Goal: Task Accomplishment & Management: Manage account settings

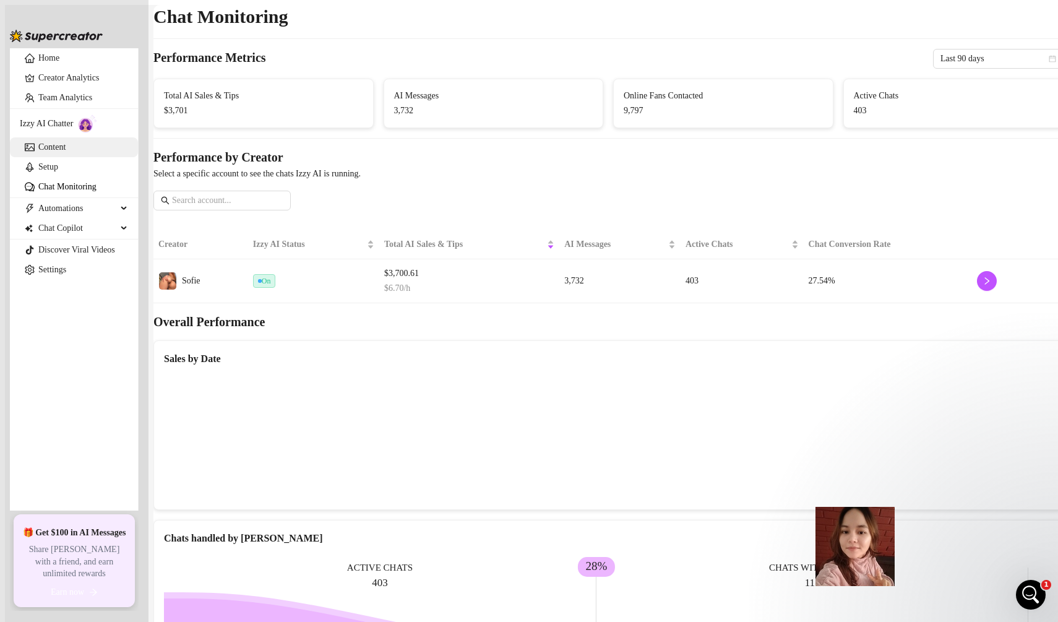
click at [66, 152] on link "Content" at bounding box center [51, 146] width 27 height 9
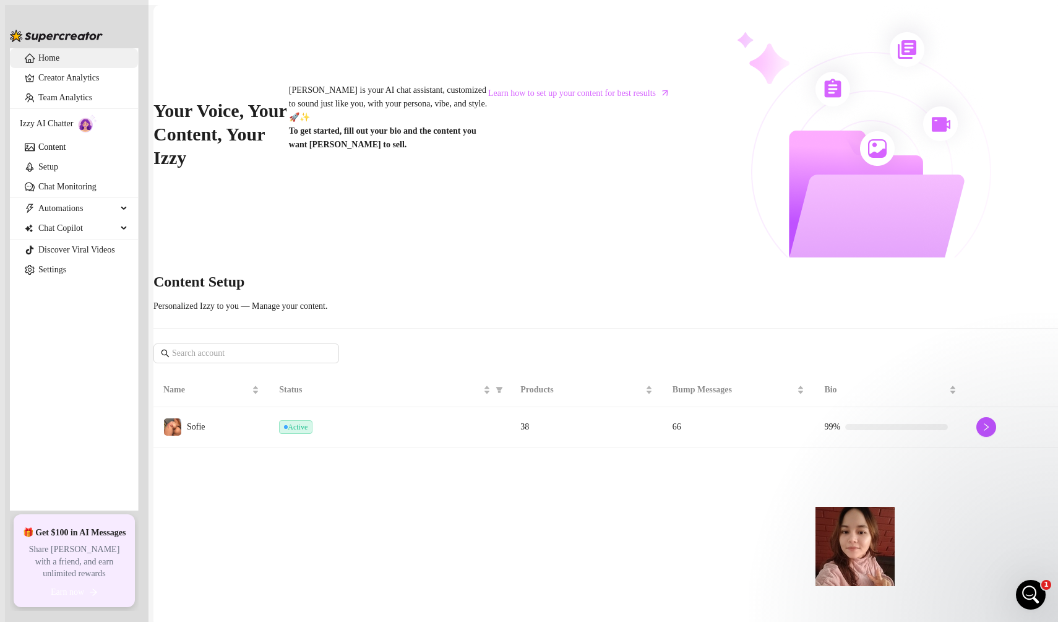
click at [53, 63] on link "Home" at bounding box center [48, 57] width 21 height 9
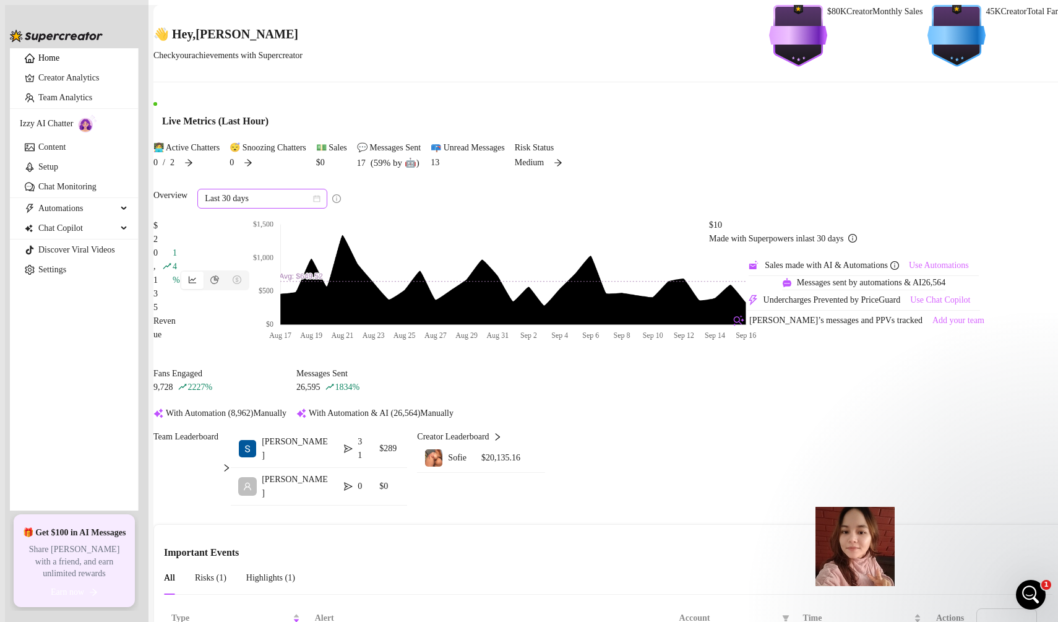
click at [320, 208] on span "Last 30 days" at bounding box center [262, 198] width 115 height 19
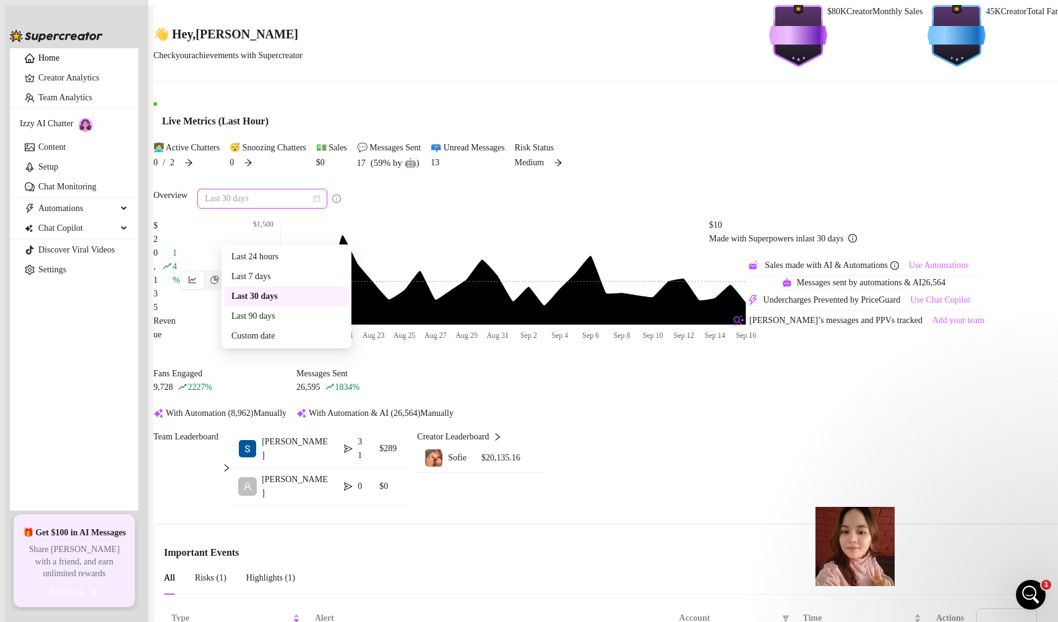
click at [326, 290] on div "Last 30 days" at bounding box center [286, 297] width 110 height 14
click at [319, 208] on span "Last 30 days" at bounding box center [262, 198] width 115 height 19
click at [323, 272] on div "Last 7 days" at bounding box center [286, 277] width 110 height 14
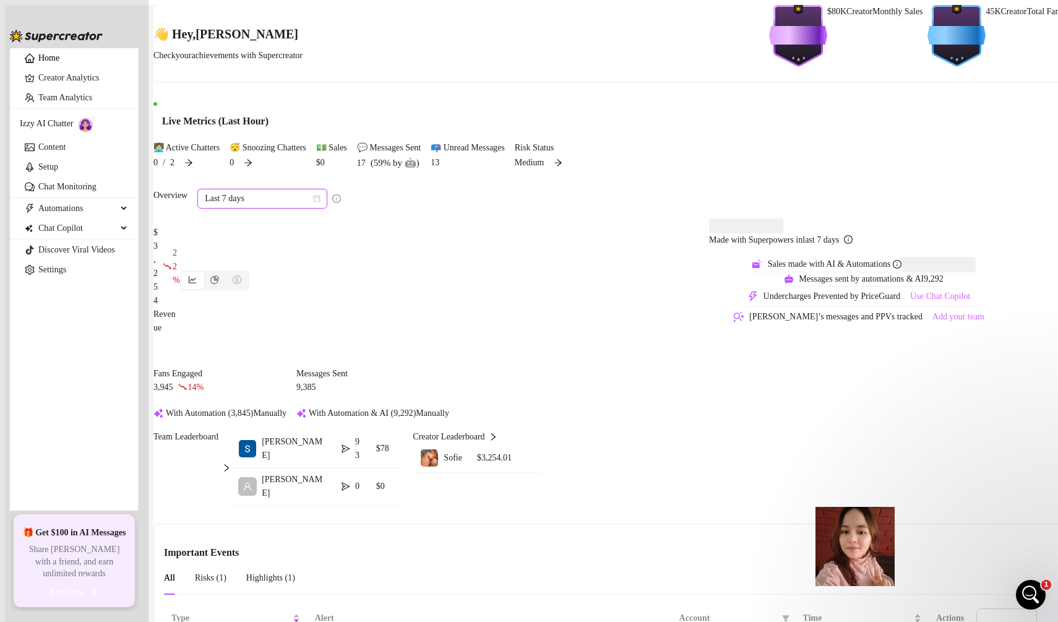
click at [313, 208] on span "Last 7 days" at bounding box center [262, 198] width 115 height 19
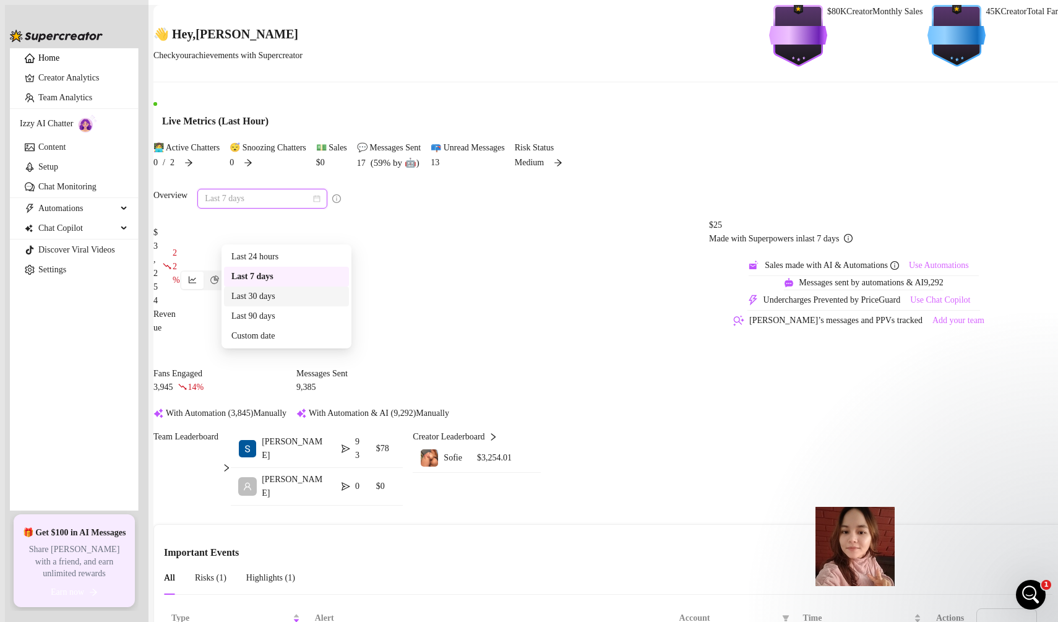
click at [317, 294] on div "Last 30 days" at bounding box center [286, 297] width 110 height 14
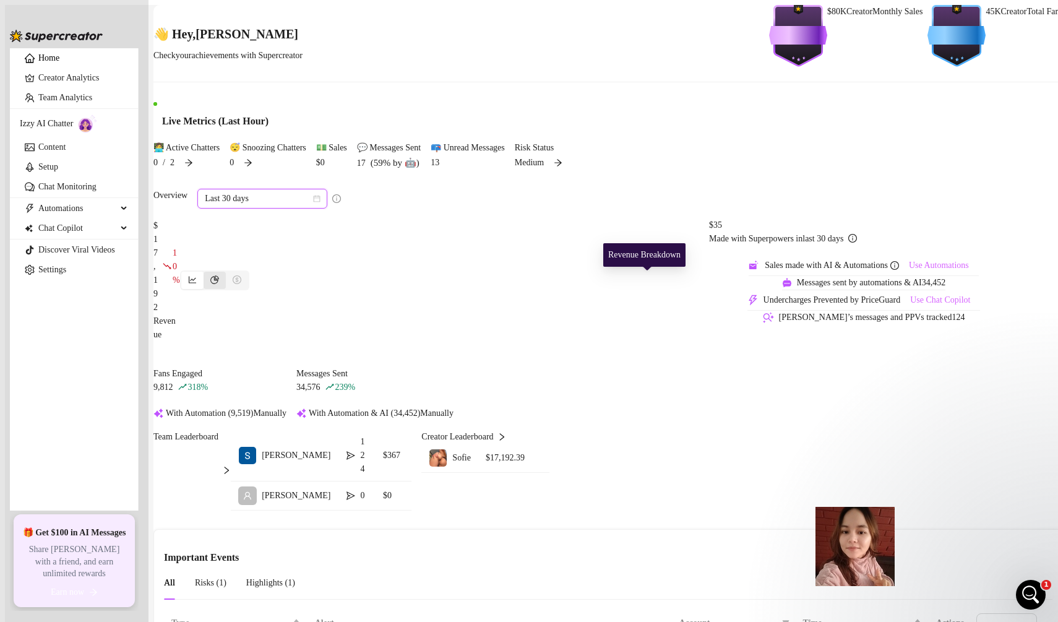
click at [219, 282] on icon "pie-chart" at bounding box center [214, 279] width 9 height 9
click at [207, 274] on input "segmented control" at bounding box center [207, 274] width 0 height 0
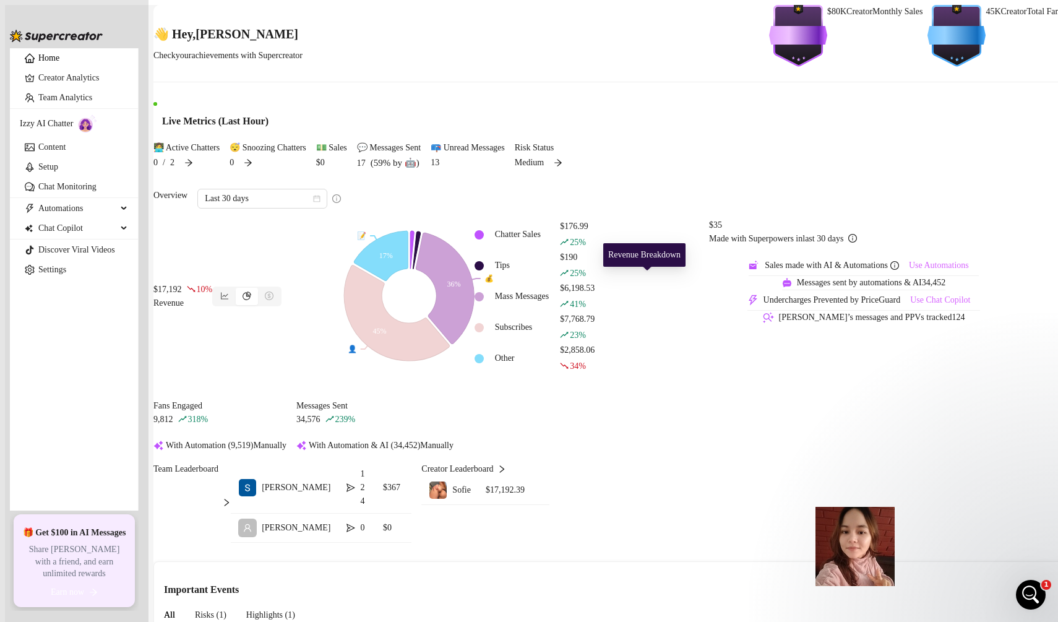
click at [251, 291] on icon "pie-chart" at bounding box center [247, 295] width 9 height 9
click at [239, 290] on input "segmented control" at bounding box center [239, 290] width 0 height 0
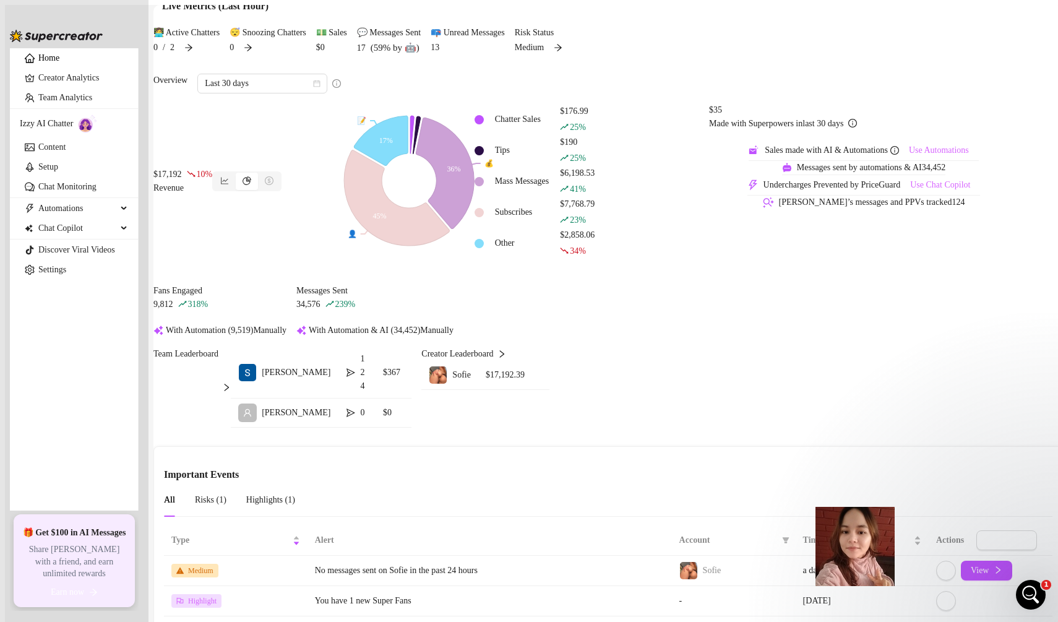
scroll to position [296, 0]
click at [226, 482] on div "Risks ( 1 )" at bounding box center [211, 499] width 32 height 35
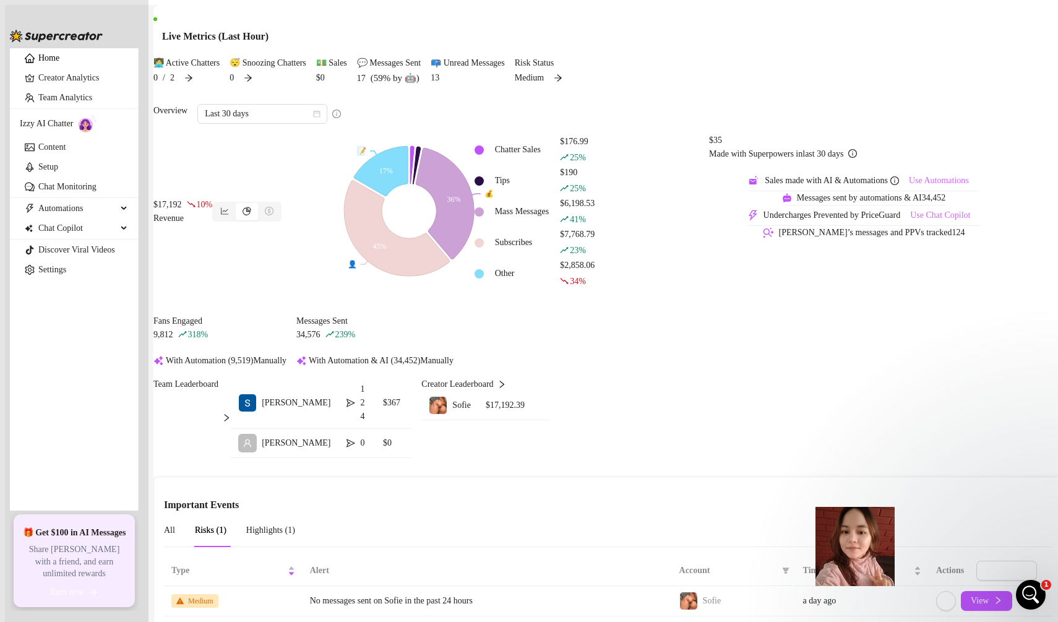
scroll to position [262, 0]
click at [257, 525] on span "Highlights ( 1 )" at bounding box center [270, 529] width 49 height 9
click at [468, 586] on td "You have 1 new Super Fans" at bounding box center [516, 601] width 312 height 30
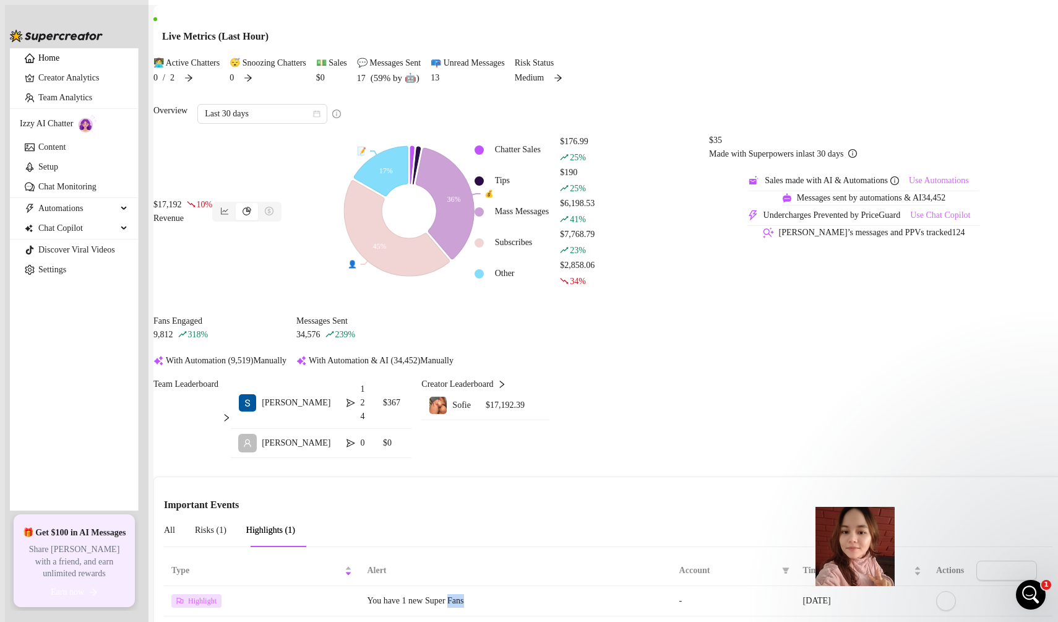
click at [468, 586] on td "You have 1 new Super Fans" at bounding box center [516, 601] width 312 height 30
click at [1035, 593] on icon "Open Intercom Messenger" at bounding box center [1029, 593] width 20 height 20
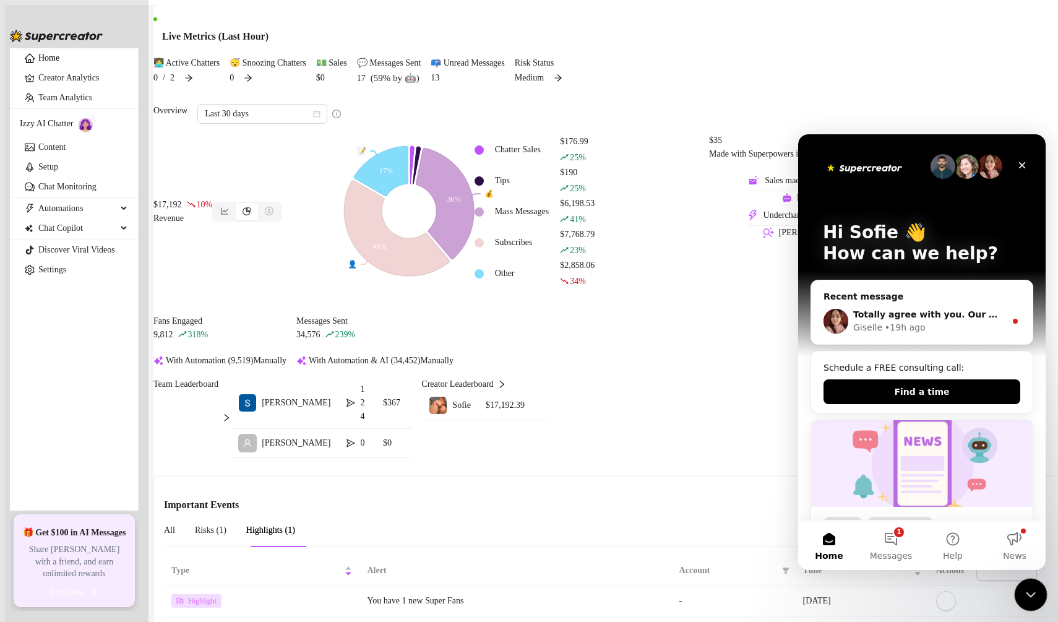
click at [1035, 594] on icon "Close Intercom Messenger" at bounding box center [1029, 592] width 15 height 15
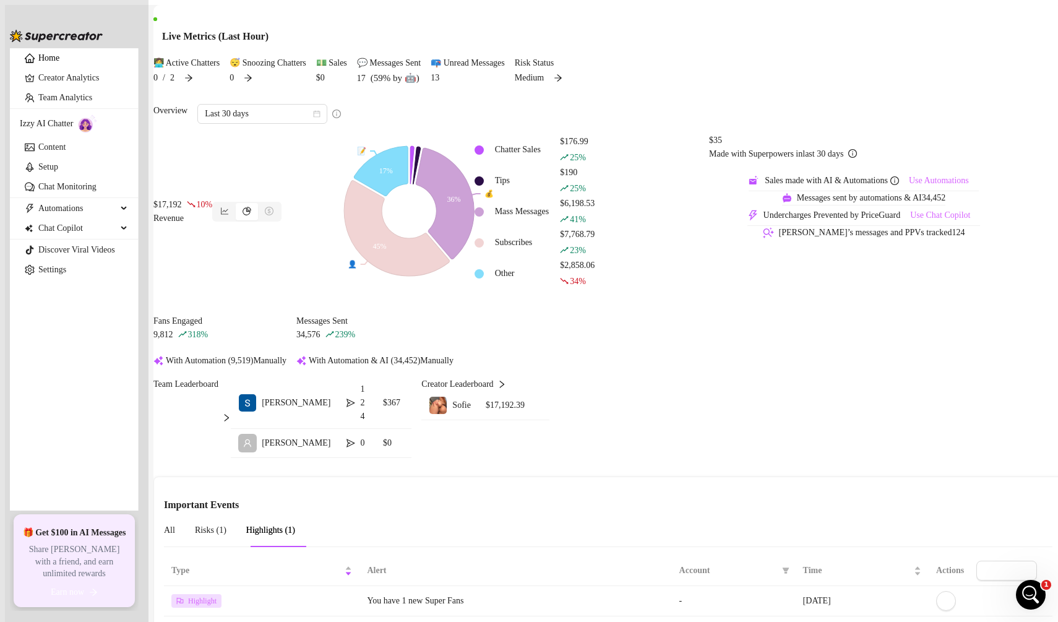
click at [986, 566] on span "Dismiss All" at bounding box center [1006, 571] width 41 height 10
click at [936, 586] on td at bounding box center [991, 601] width 124 height 30
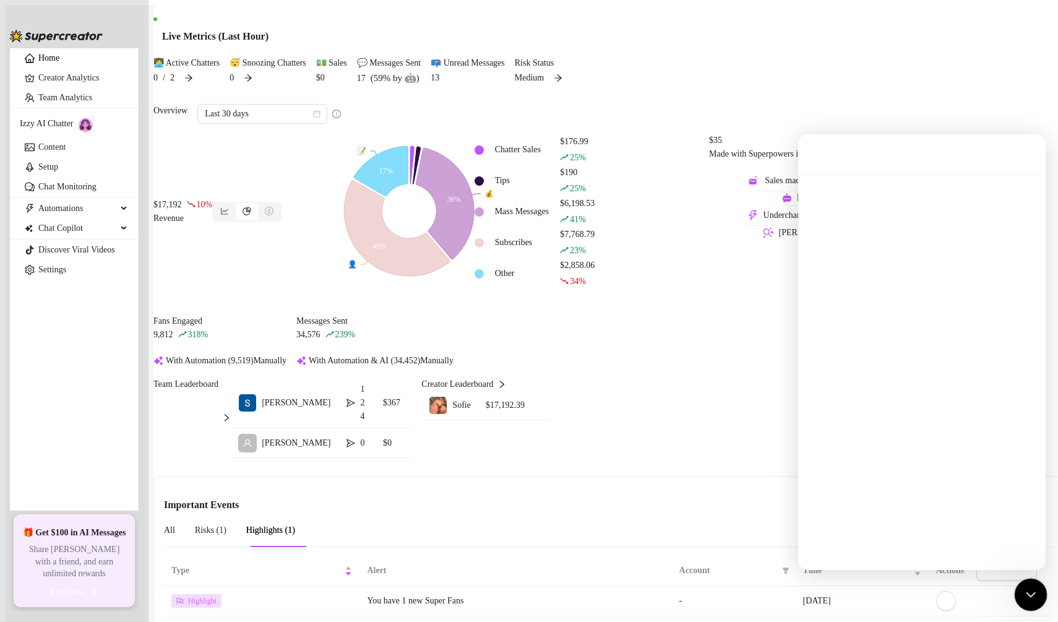
click at [1038, 595] on div "Close Intercom Messenger" at bounding box center [1029, 593] width 30 height 30
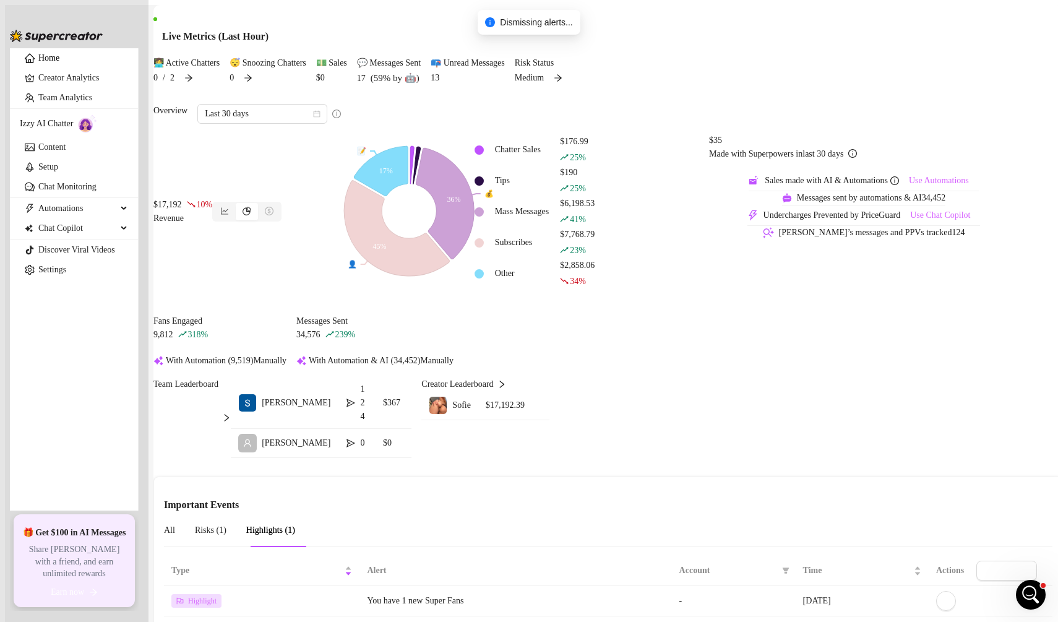
click at [981, 586] on td at bounding box center [991, 601] width 124 height 30
click at [502, 586] on td "You have 1 new Super Fans" at bounding box center [516, 601] width 312 height 30
click at [936, 591] on button "button" at bounding box center [946, 601] width 20 height 20
click at [226, 525] on span "Risks ( 1 )" at bounding box center [211, 529] width 32 height 9
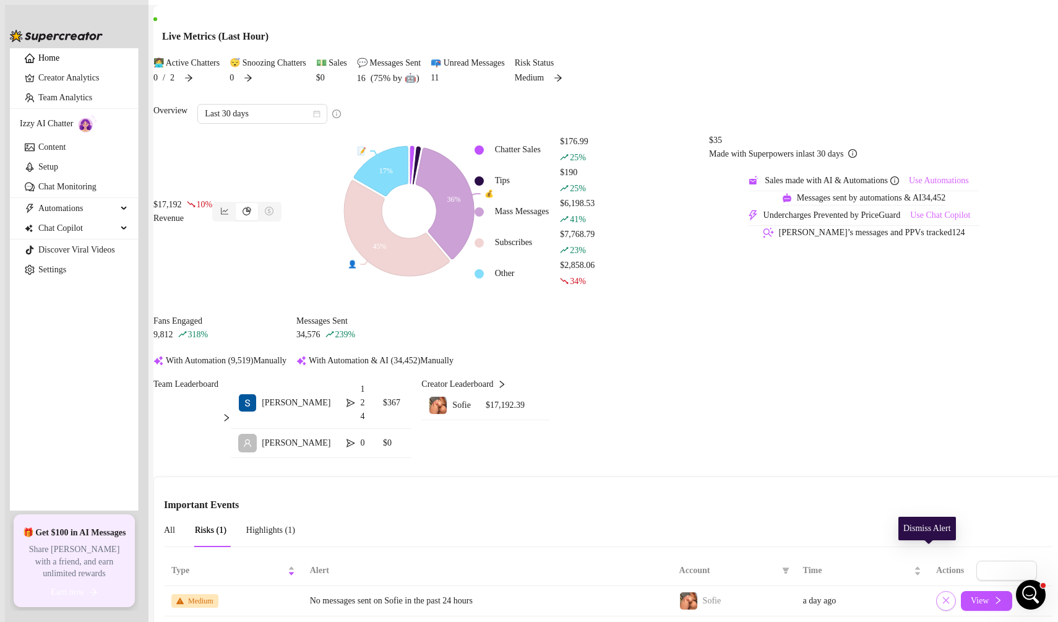
click at [942, 596] on icon "close" at bounding box center [946, 600] width 9 height 9
click at [971, 596] on span "View" at bounding box center [980, 601] width 18 height 10
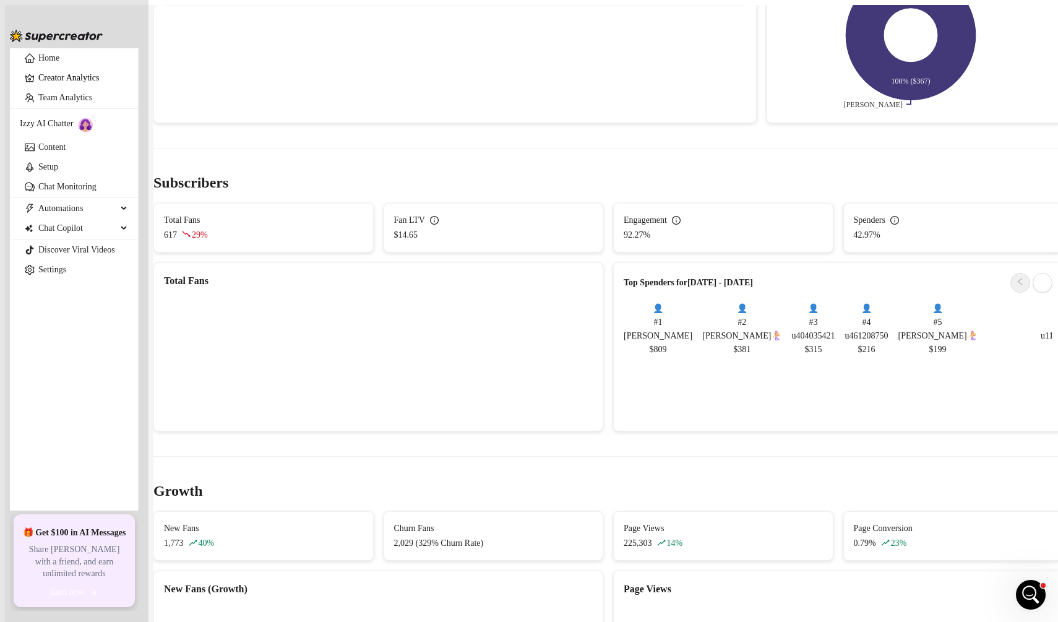
scroll to position [751, 0]
